Goal: Task Accomplishment & Management: Manage account settings

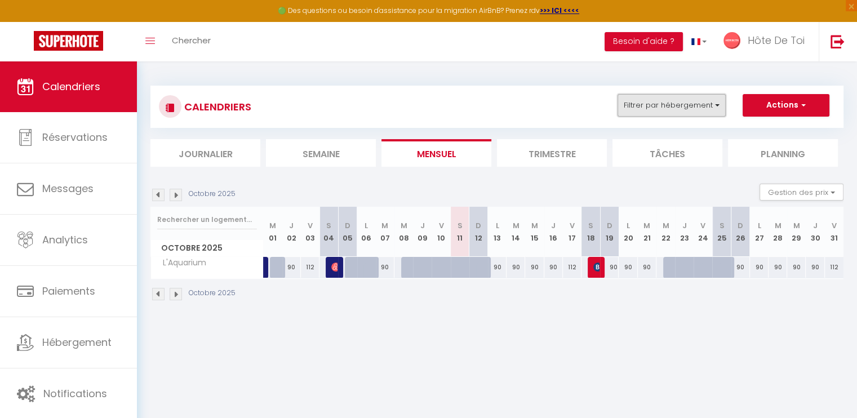
click at [699, 109] on button "Filtrer par hébergement" at bounding box center [671, 105] width 108 height 23
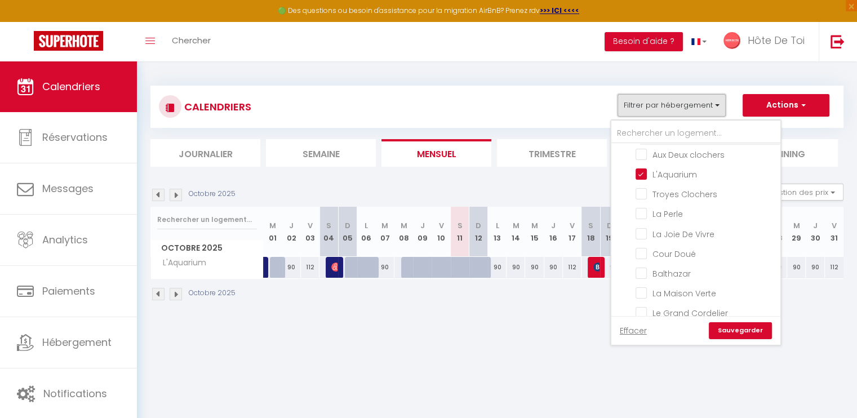
scroll to position [102, 0]
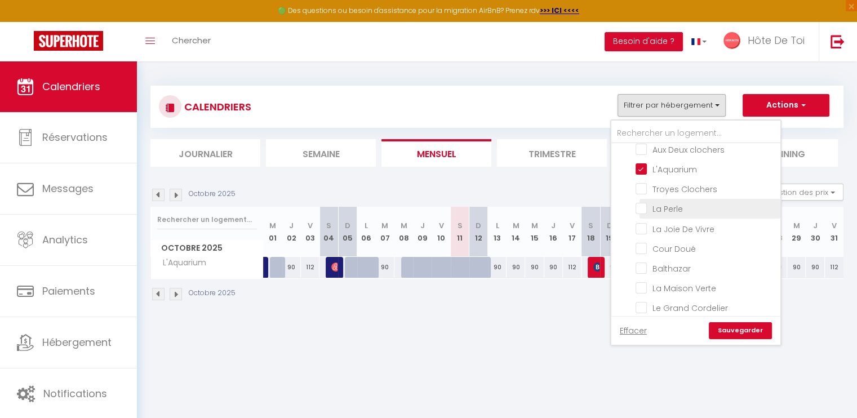
click at [642, 202] on input "La Perle" at bounding box center [705, 207] width 141 height 11
checkbox input "true"
checkbox input "false"
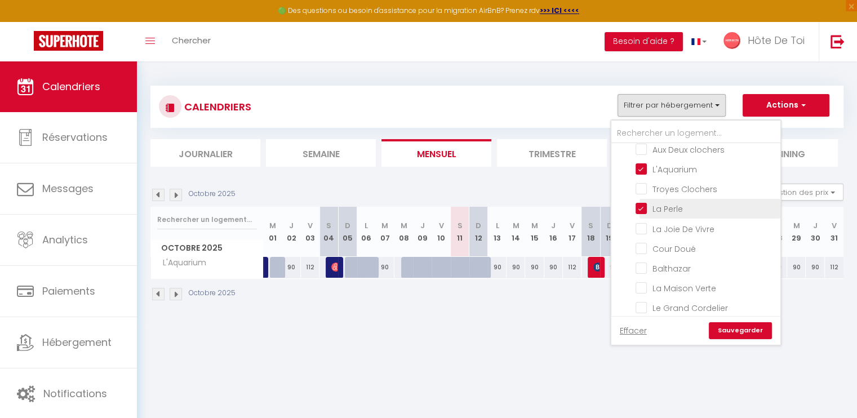
checkbox input "false"
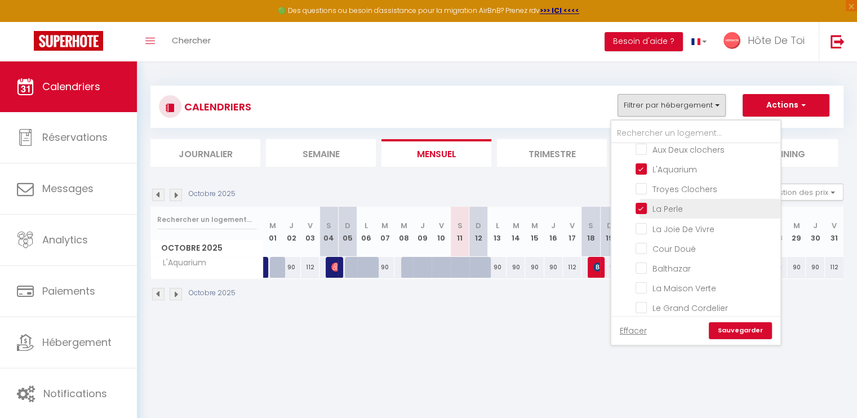
checkbox input "false"
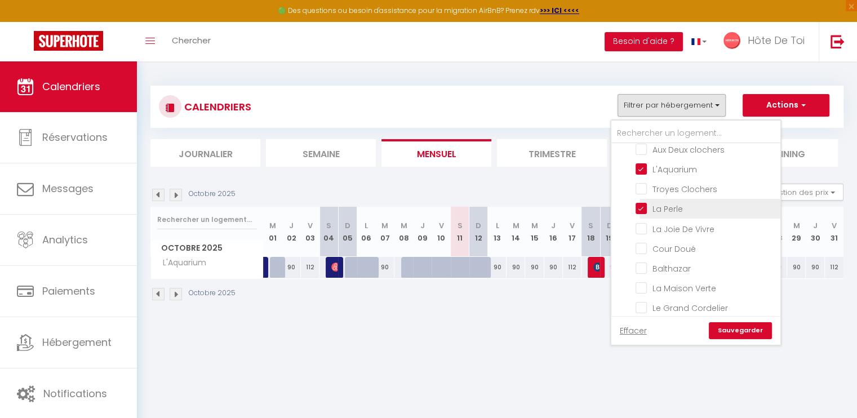
checkbox input "false"
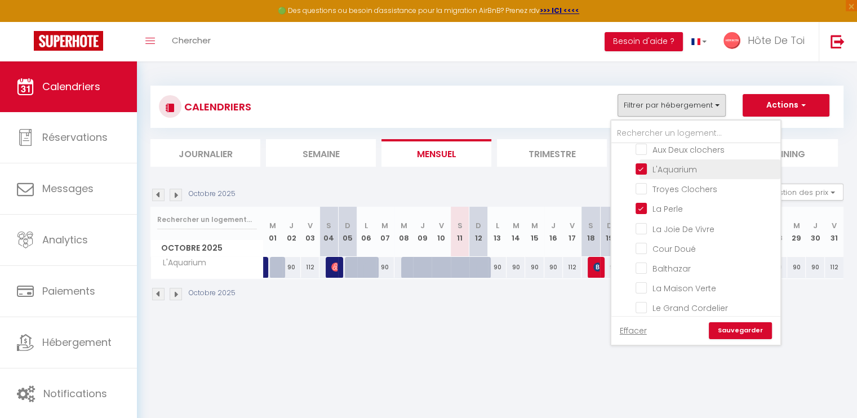
click at [642, 168] on input "L'Aquarium" at bounding box center [705, 168] width 141 height 11
checkbox input "false"
click at [738, 330] on link "Sauvegarder" at bounding box center [740, 330] width 63 height 17
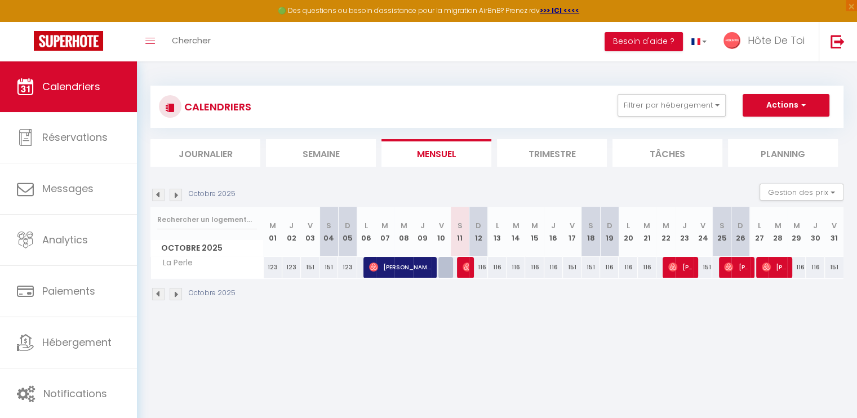
click at [165, 192] on div "Octobre 2025" at bounding box center [194, 195] width 88 height 12
click at [159, 193] on img at bounding box center [158, 195] width 12 height 12
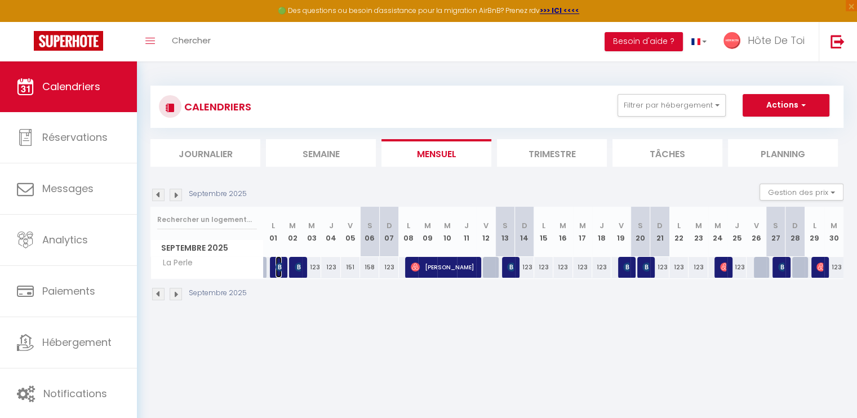
click at [277, 265] on img at bounding box center [279, 267] width 9 height 9
select select "OK"
select select "KO"
select select "0"
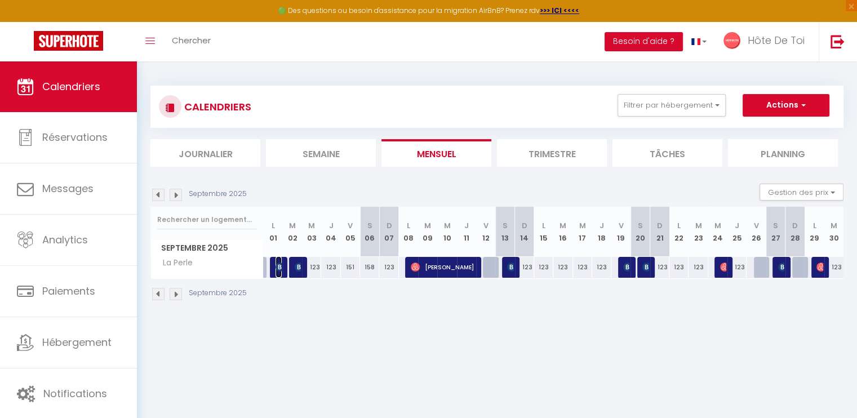
select select "1"
select select
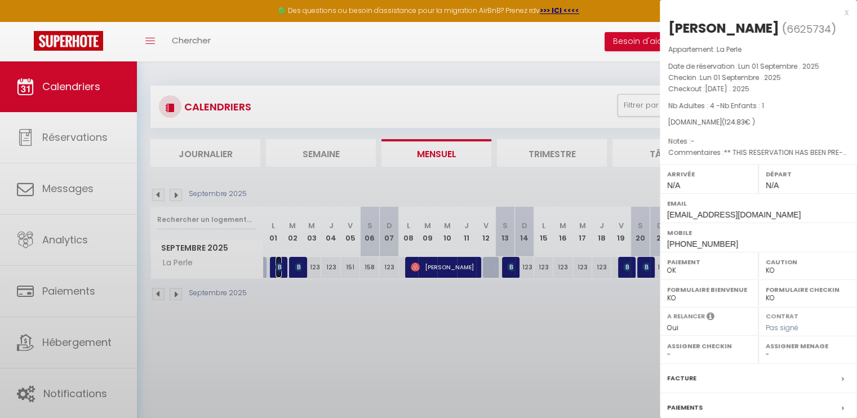
select select "25837"
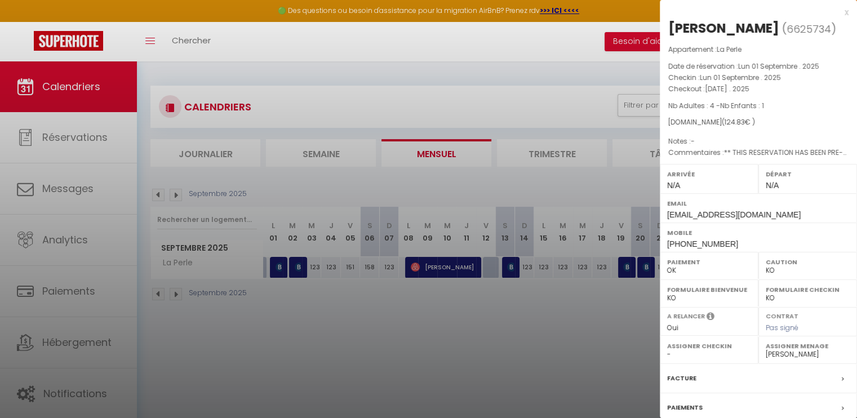
click at [297, 269] on div at bounding box center [428, 209] width 857 height 418
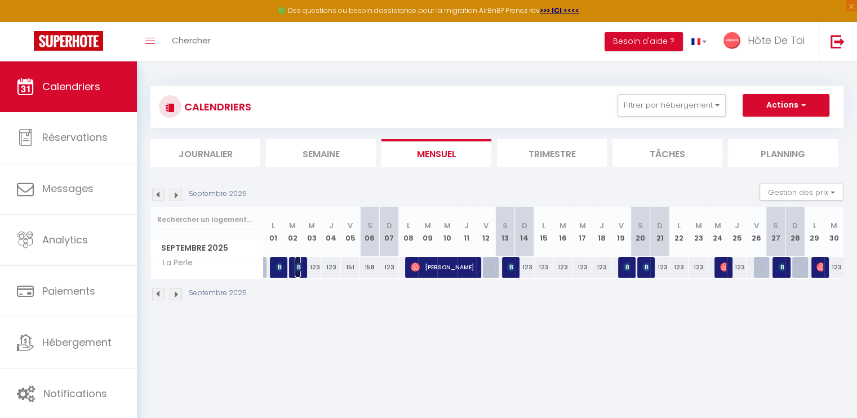
click at [297, 269] on img at bounding box center [299, 267] width 9 height 9
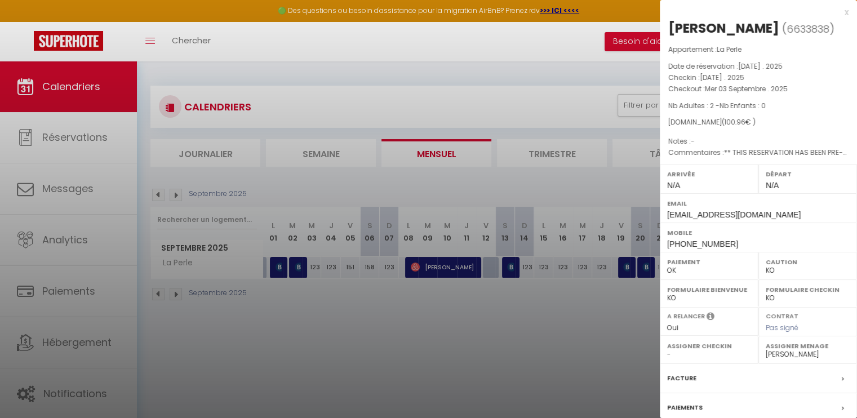
click at [490, 308] on div at bounding box center [428, 209] width 857 height 418
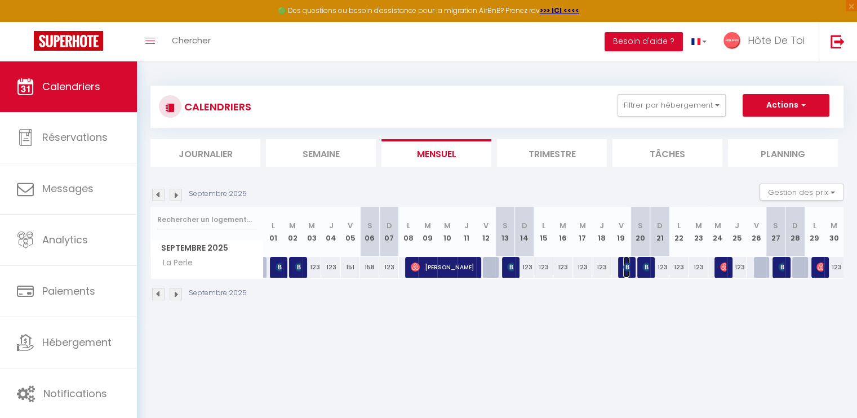
click at [628, 266] on img at bounding box center [627, 267] width 9 height 9
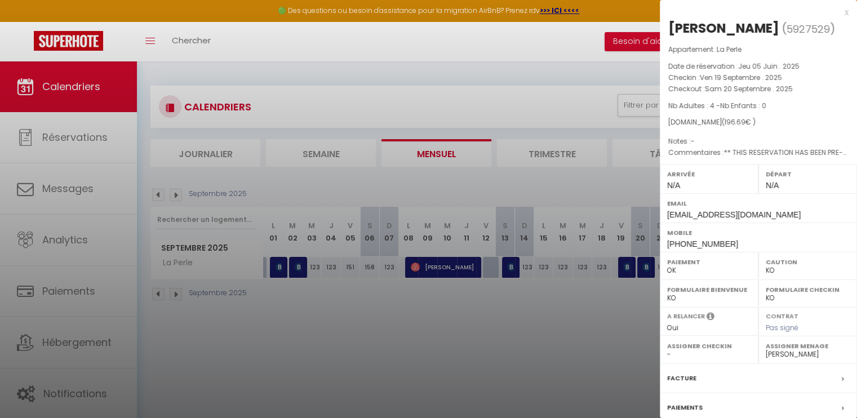
click at [626, 297] on div at bounding box center [428, 209] width 857 height 418
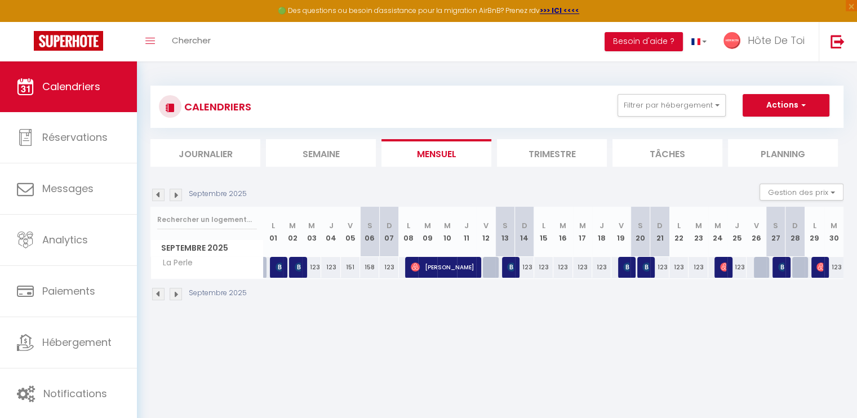
click at [650, 263] on div "123" at bounding box center [660, 267] width 20 height 21
type input "123"
type input "Dim 21 Septembre 2025"
type input "Lun 22 Septembre 2025"
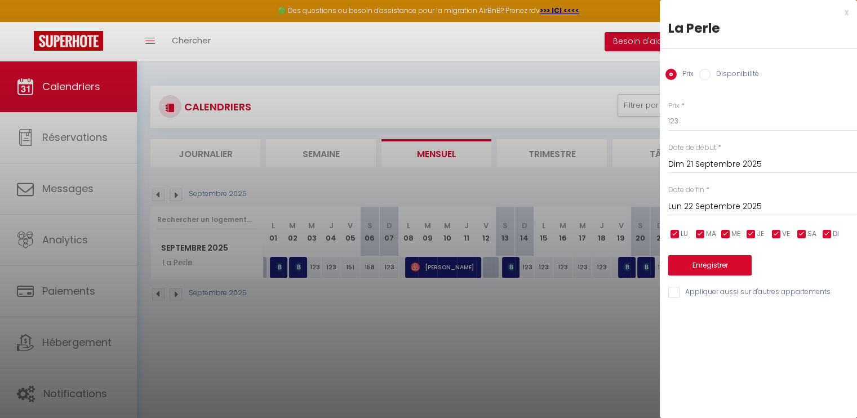
click at [644, 304] on div at bounding box center [428, 209] width 857 height 418
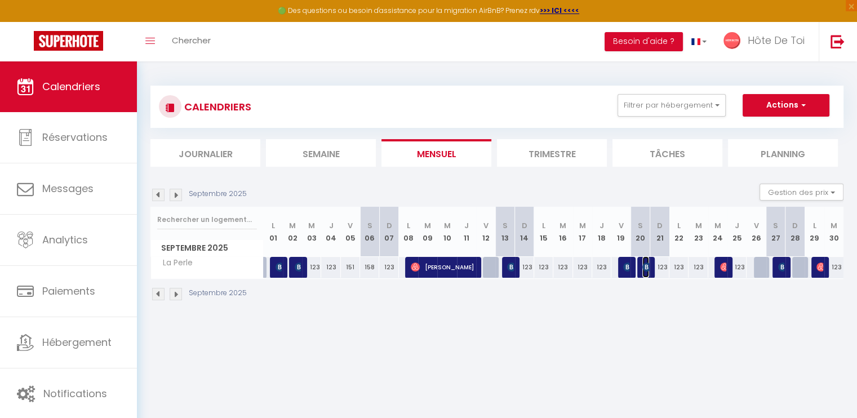
click at [647, 265] on img at bounding box center [646, 267] width 9 height 9
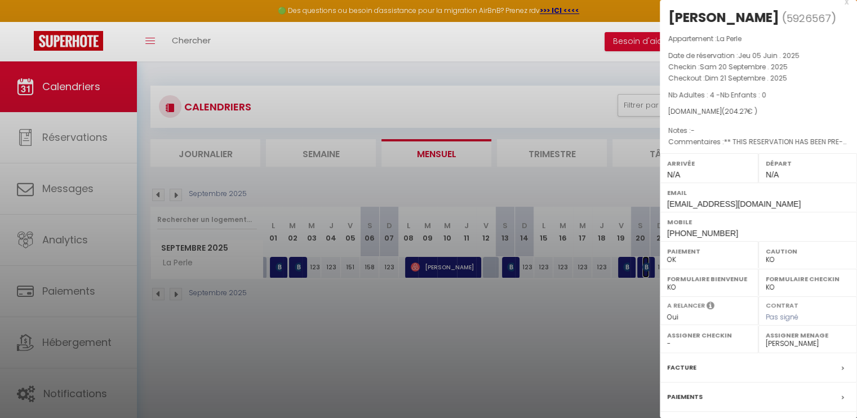
scroll to position [14, 0]
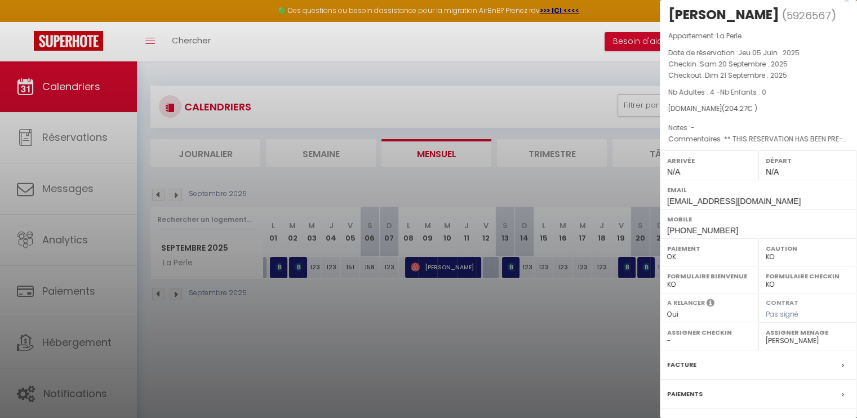
click at [617, 292] on div at bounding box center [428, 209] width 857 height 418
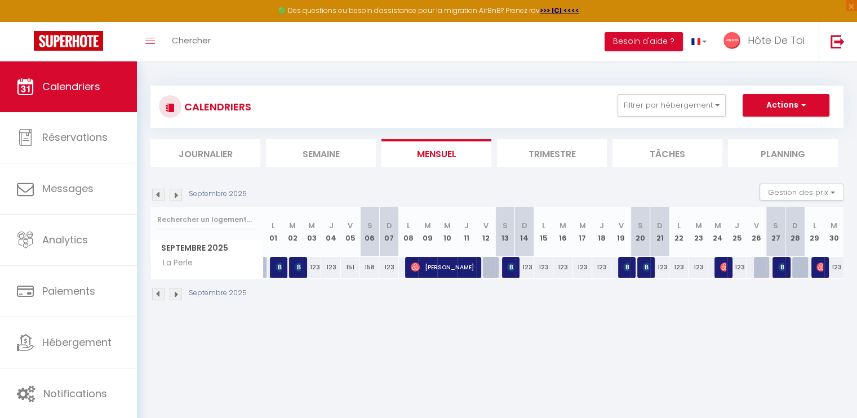
click at [622, 263] on div at bounding box center [627, 267] width 19 height 21
click at [625, 268] on img at bounding box center [627, 267] width 9 height 9
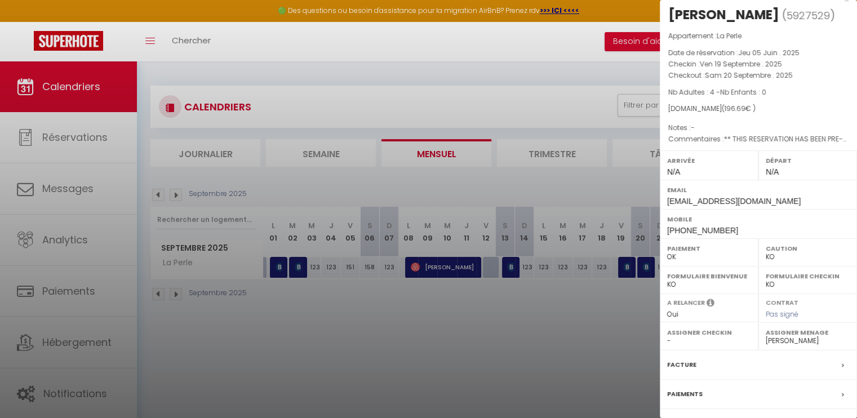
click at [631, 321] on div at bounding box center [428, 209] width 857 height 418
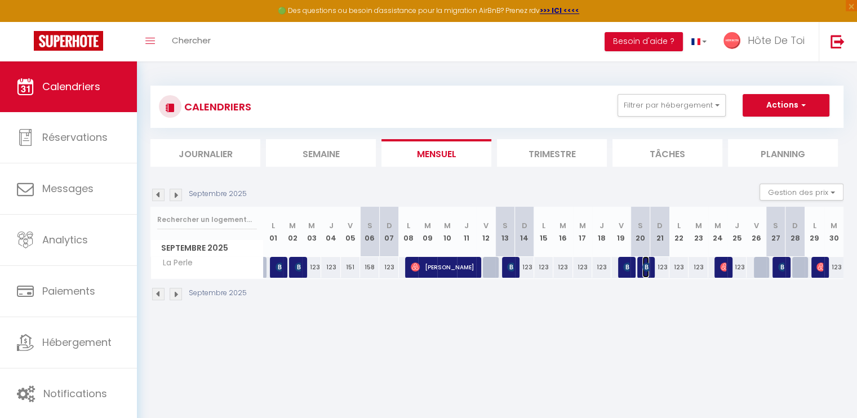
click at [643, 265] on img at bounding box center [646, 267] width 9 height 9
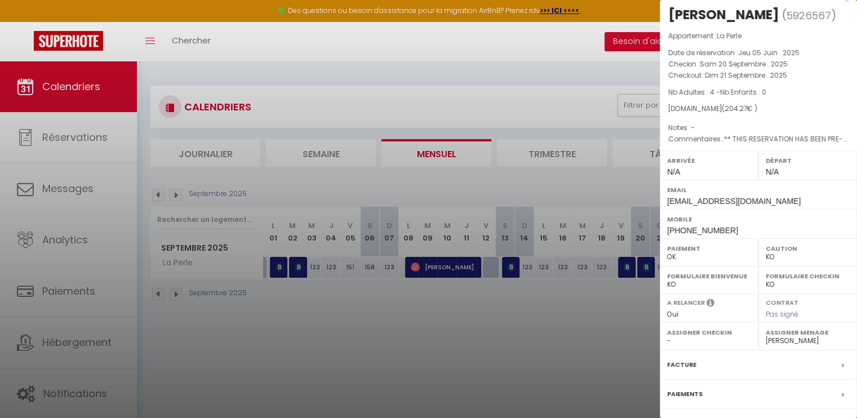
click at [628, 339] on div at bounding box center [428, 209] width 857 height 418
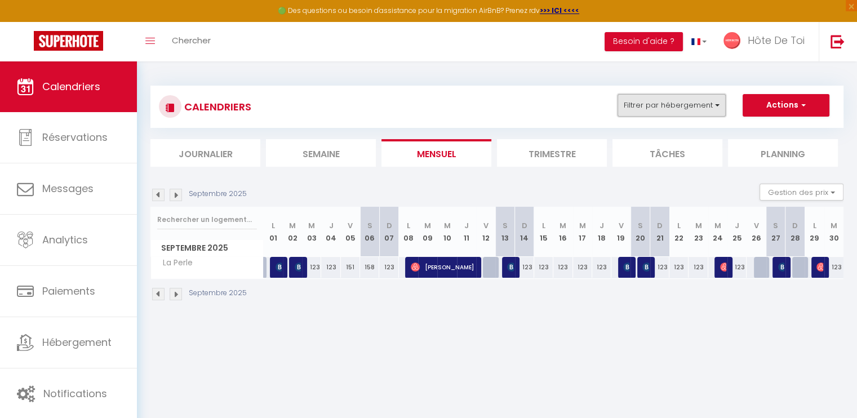
click at [701, 109] on button "Filtrer par hébergement" at bounding box center [671, 105] width 108 height 23
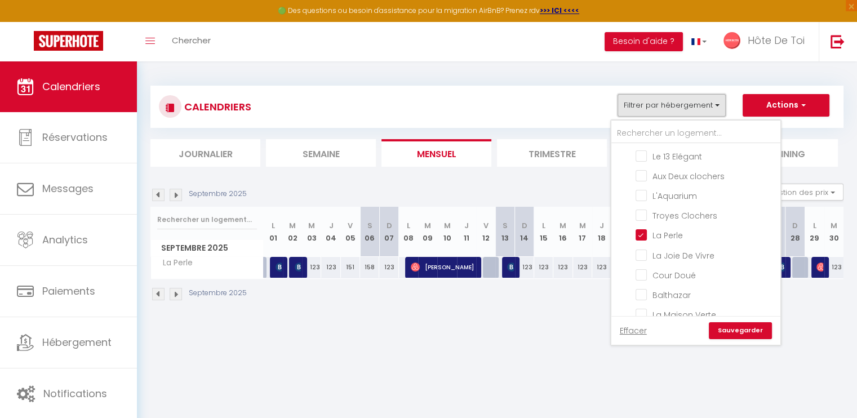
scroll to position [94, 0]
click at [642, 212] on input "La Perle" at bounding box center [705, 216] width 141 height 11
checkbox input "false"
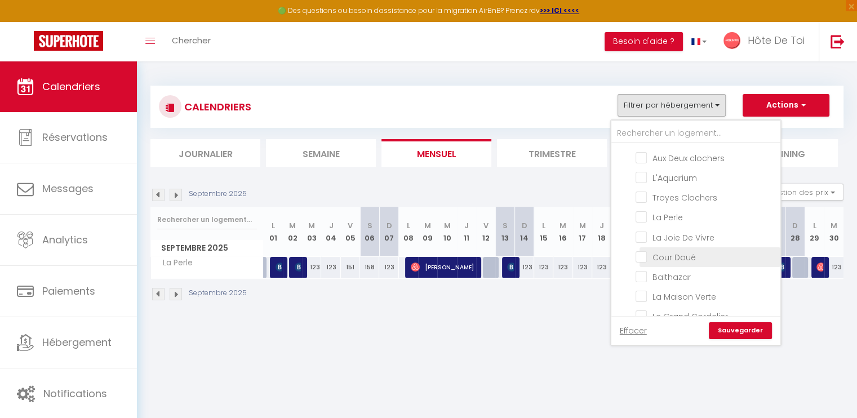
checkbox input "false"
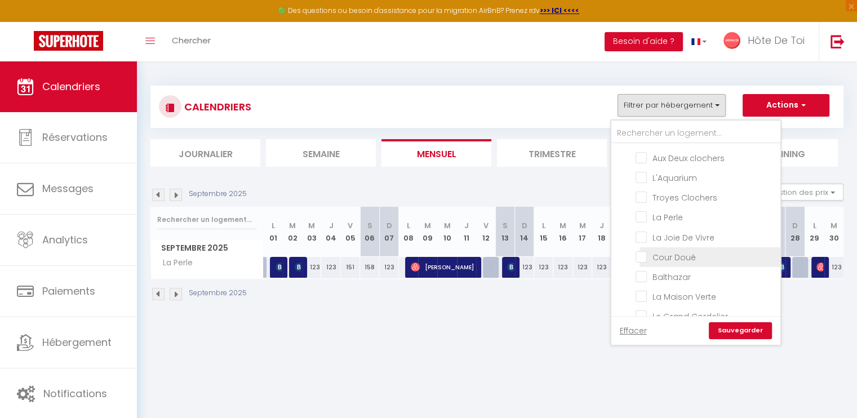
checkbox input "false"
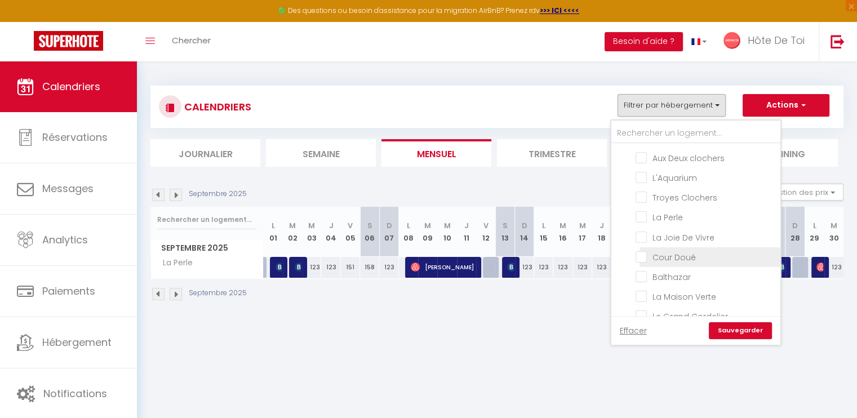
checkbox input "false"
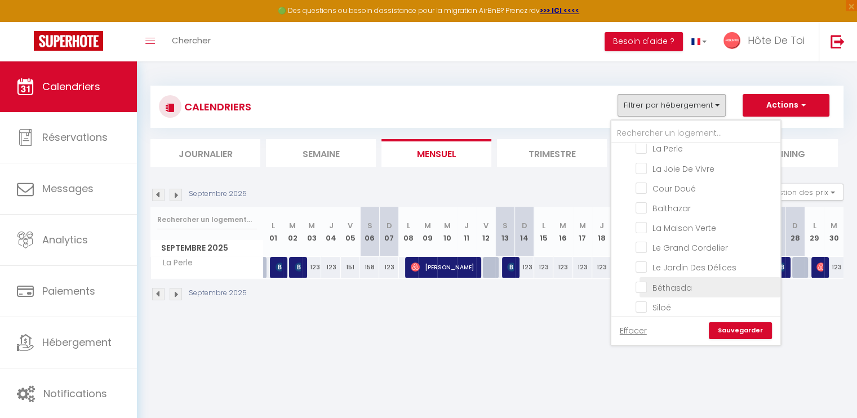
scroll to position [180, 0]
click at [645, 283] on input "Siloé" at bounding box center [705, 288] width 141 height 11
checkbox input "true"
checkbox input "false"
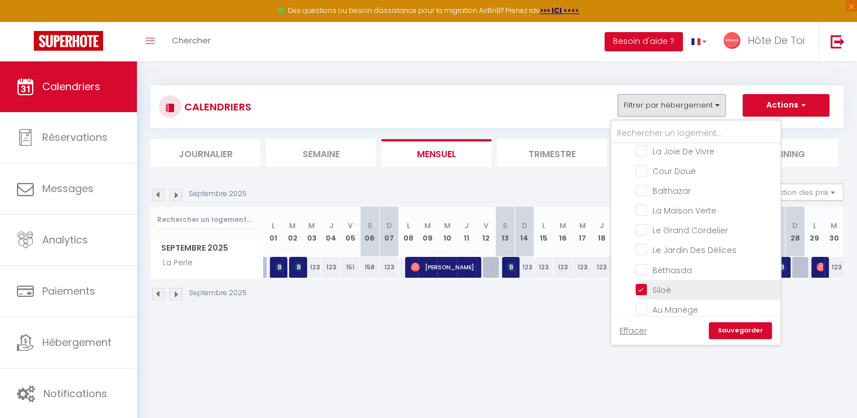
checkbox input "false"
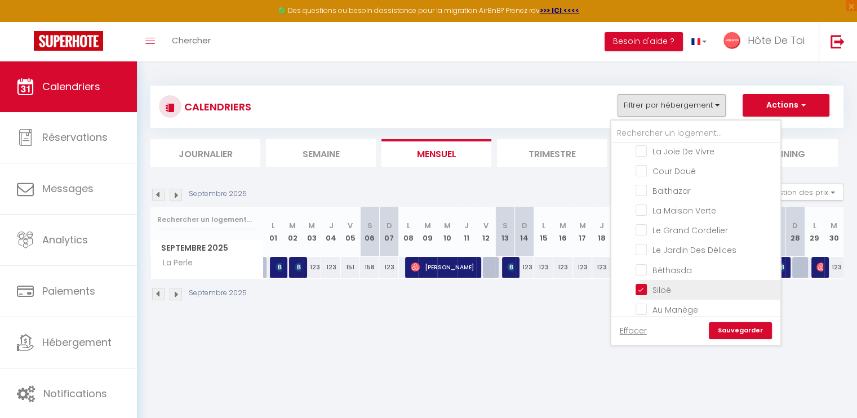
checkbox input "false"
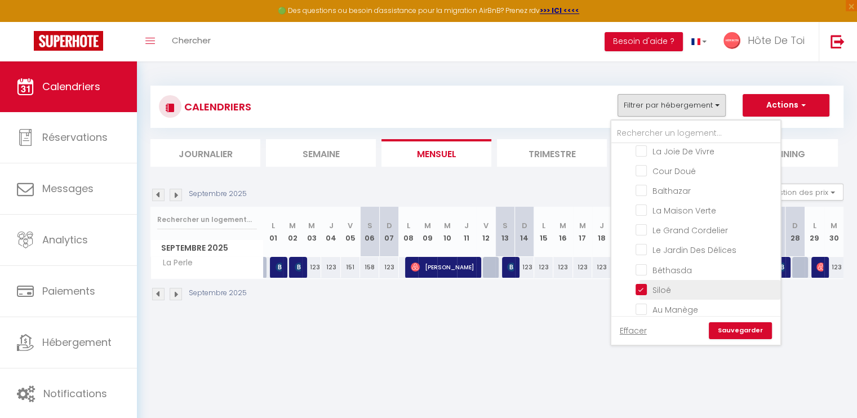
checkbox input "false"
click at [730, 334] on link "Sauvegarder" at bounding box center [740, 330] width 63 height 17
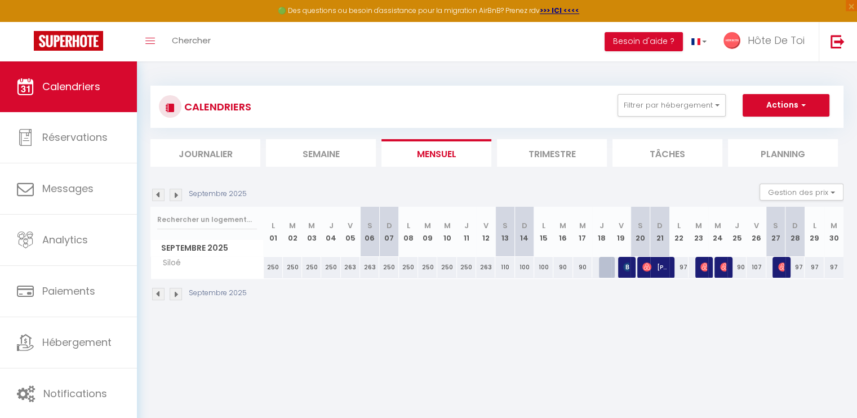
click at [567, 187] on div "Septembre 2025 Gestion des prix Nb Nuits minimum Règles Disponibilité" at bounding box center [496, 195] width 693 height 23
click at [566, 188] on div "Septembre 2025 Gestion des prix Nb Nuits minimum Règles Disponibilité" at bounding box center [496, 195] width 693 height 23
click at [685, 117] on div "CALENDRIERS Filtrer par hébergement Tous Le Tamaris La [PERSON_NAME] Le 13 Elég…" at bounding box center [497, 106] width 676 height 25
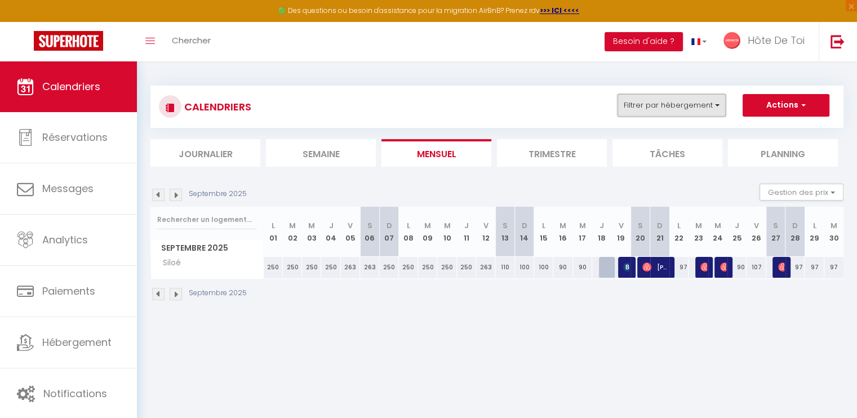
click at [687, 111] on button "Filtrer par hébergement" at bounding box center [671, 105] width 108 height 23
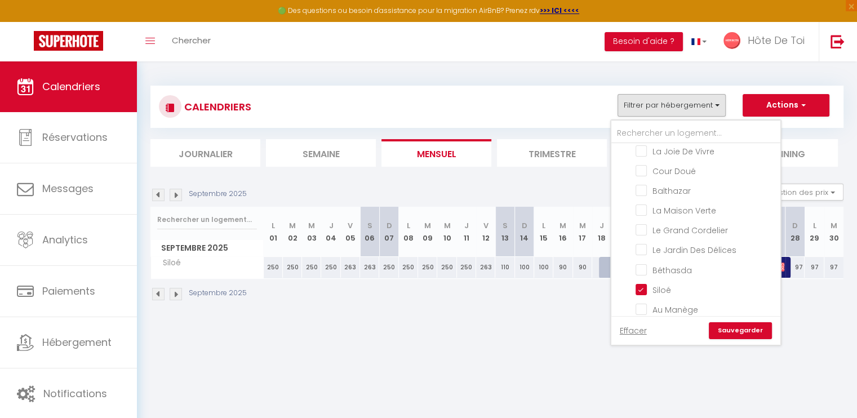
click at [565, 189] on div "Septembre 2025 Gestion des prix Nb Nuits minimum Règles Disponibilité" at bounding box center [496, 195] width 693 height 23
